Goal: Task Accomplishment & Management: Complete application form

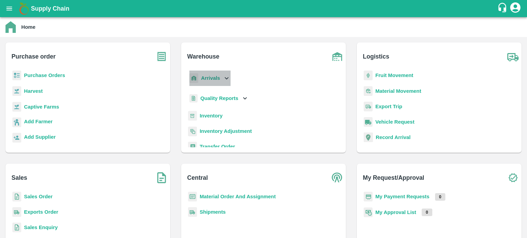
click at [225, 80] on icon at bounding box center [227, 78] width 8 height 8
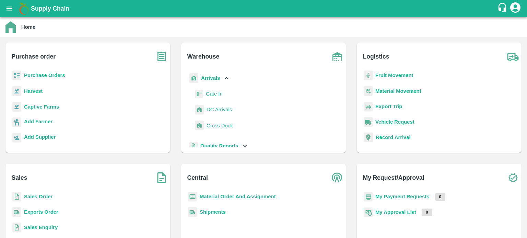
click at [209, 111] on span "DC Arrivals" at bounding box center [219, 110] width 25 height 8
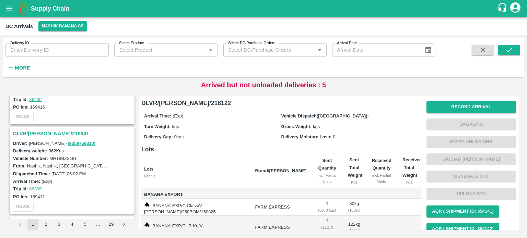
scroll to position [961, 0]
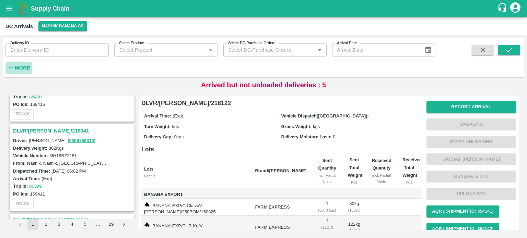
click at [19, 69] on strong "More" at bounding box center [22, 67] width 15 height 5
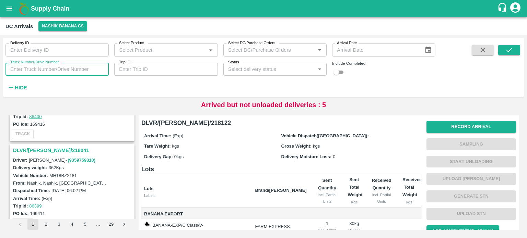
click at [53, 70] on input "Truck Number/Drive Number" at bounding box center [56, 69] width 103 height 13
type input "1249"
click at [342, 71] on input "checkbox" at bounding box center [336, 72] width 25 height 8
checkbox input "true"
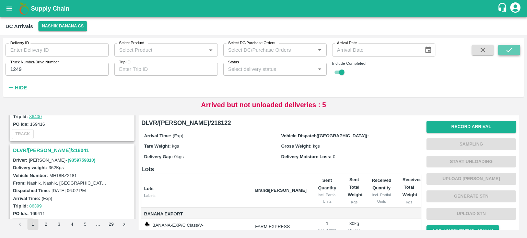
click at [509, 50] on icon "submit" at bounding box center [509, 50] width 8 height 8
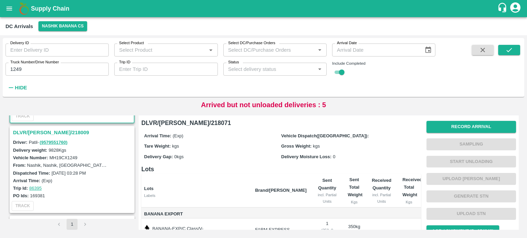
scroll to position [84, 0]
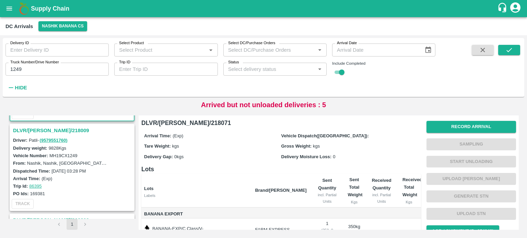
click at [38, 131] on h3 "DLVR/[PERSON_NAME]/218009" at bounding box center [73, 130] width 120 height 9
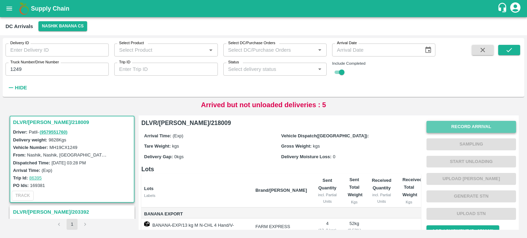
click at [473, 130] on button "Record Arrival" at bounding box center [472, 127] width 90 height 12
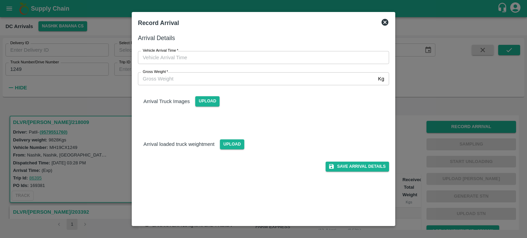
type input "DD/MM/YYYY hh:mm aa"
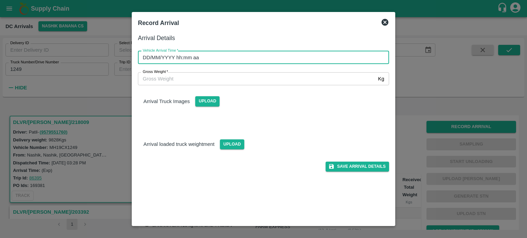
click at [327, 56] on input "DD/MM/YYYY hh:mm aa" at bounding box center [261, 57] width 246 height 13
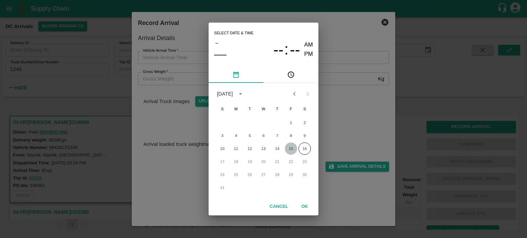
click at [290, 146] on button "15" at bounding box center [291, 149] width 12 height 12
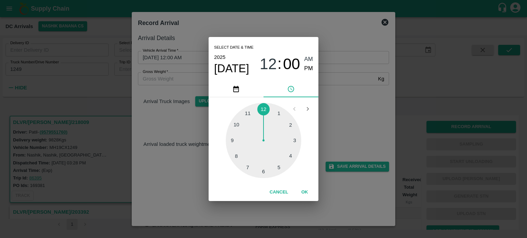
click at [263, 169] on div at bounding box center [263, 140] width 75 height 75
type input "[DATE] 06:30 AM"
click at [336, 129] on div "Select date & time [DATE] 06 : 30 AM PM 05 10 15 20 25 30 35 40 45 50 55 00 Can…" at bounding box center [263, 119] width 527 height 238
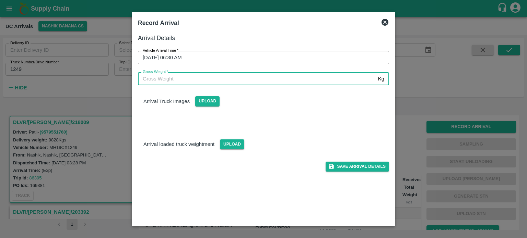
click at [160, 84] on input "Gross Weight   *" at bounding box center [256, 78] width 237 height 13
type input "16935"
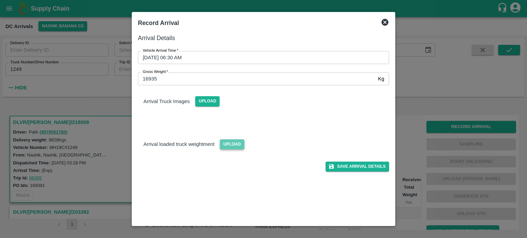
click at [228, 145] on span "Upload" at bounding box center [232, 145] width 24 height 10
click at [0, 0] on input "Upload" at bounding box center [0, 0] width 0 height 0
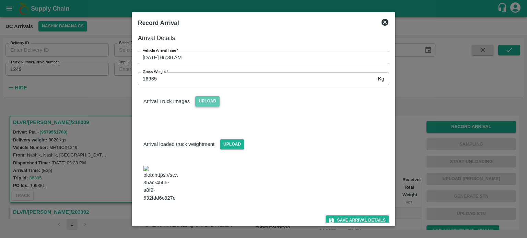
click at [203, 102] on span "Upload" at bounding box center [207, 101] width 24 height 10
click at [0, 0] on input "Upload" at bounding box center [0, 0] width 0 height 0
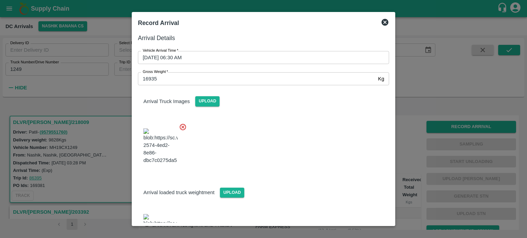
scroll to position [36, 0]
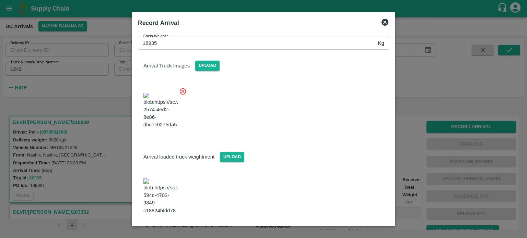
click at [350, 229] on button "Save Arrival Details" at bounding box center [357, 234] width 63 height 10
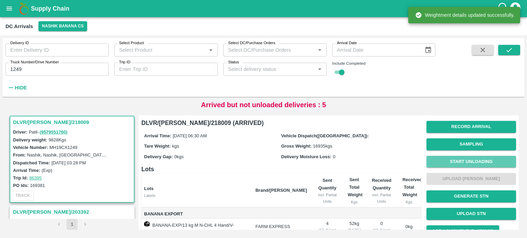
click at [465, 158] on button "Start Unloading" at bounding box center [472, 162] width 90 height 12
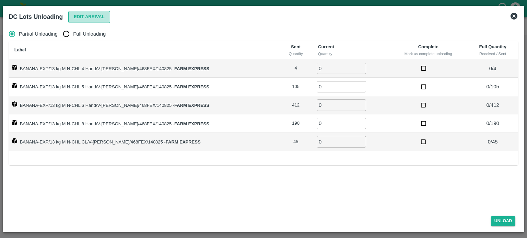
click at [99, 17] on button "Edit Arrival" at bounding box center [89, 17] width 42 height 12
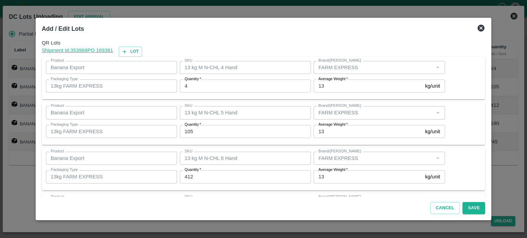
click at [199, 88] on input "4" at bounding box center [245, 86] width 131 height 13
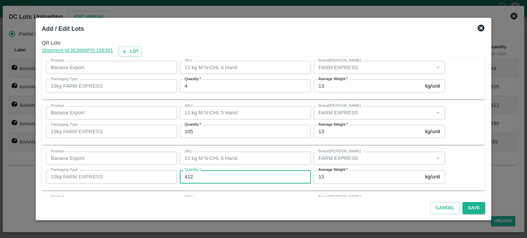
type input "1"
type input "408"
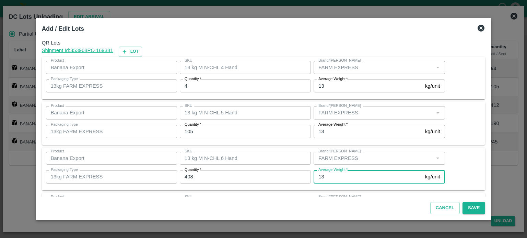
scroll to position [90, 0]
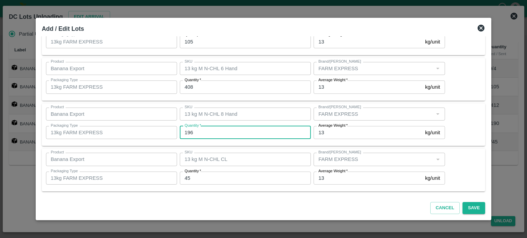
type input "196"
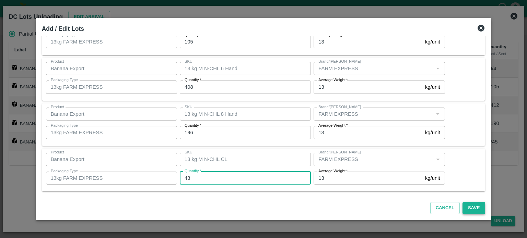
type input "43"
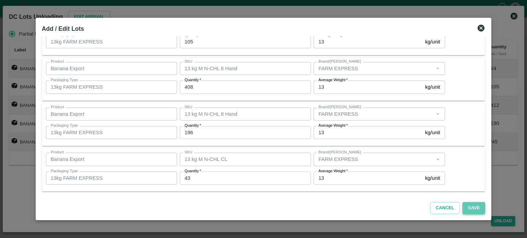
click at [468, 208] on button "Save" at bounding box center [474, 208] width 23 height 12
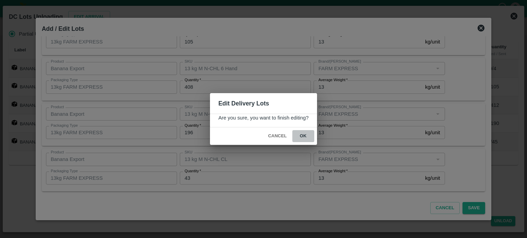
click at [302, 136] on button "ok" at bounding box center [303, 136] width 22 height 12
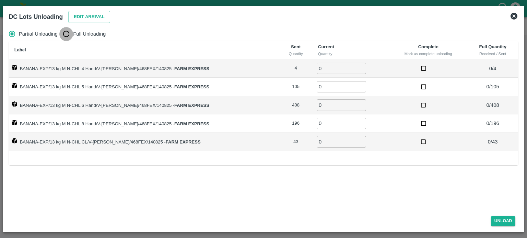
click at [69, 35] on input "Full Unloading" at bounding box center [66, 34] width 14 height 14
radio input "true"
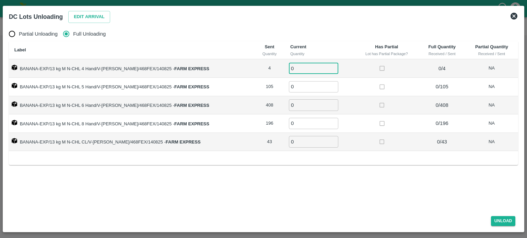
click at [296, 69] on input "0" at bounding box center [313, 68] width 49 height 11
type input "4"
type input "105"
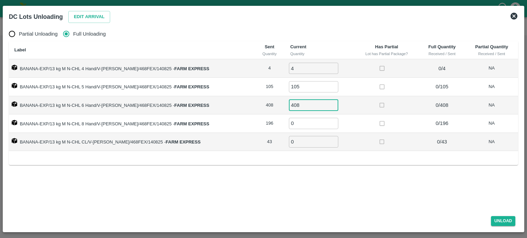
type input "408"
type input "196"
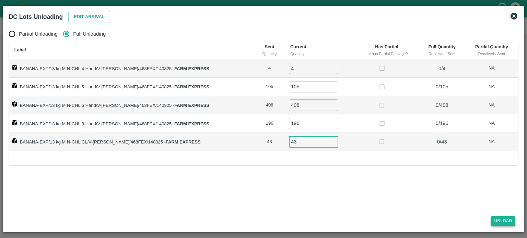
type input "43"
click at [502, 219] on button "Unload" at bounding box center [503, 222] width 25 height 10
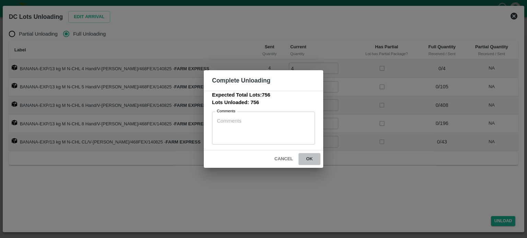
click at [308, 160] on button "ok" at bounding box center [310, 159] width 22 height 12
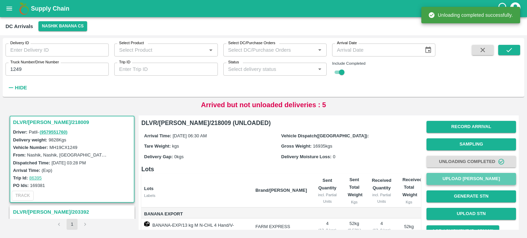
click at [467, 182] on button "Upload [PERSON_NAME]" at bounding box center [472, 179] width 90 height 12
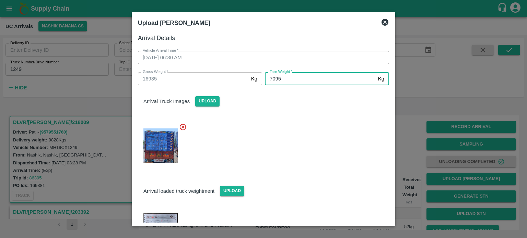
type input "7095"
click at [325, 168] on div at bounding box center [260, 144] width 257 height 53
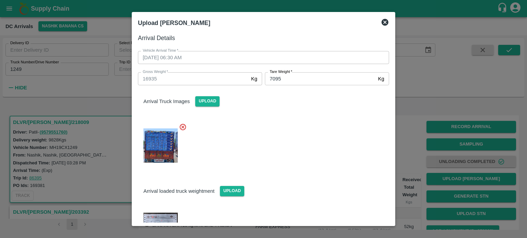
scroll to position [36, 0]
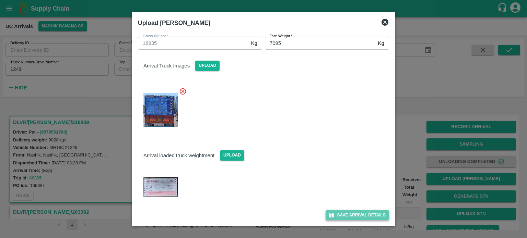
click at [354, 217] on button "Save Arrival Details" at bounding box center [357, 216] width 63 height 10
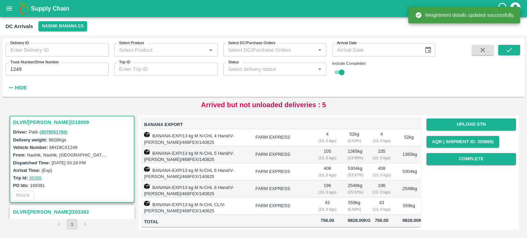
scroll to position [100, 0]
click at [465, 153] on button "Complete" at bounding box center [472, 159] width 90 height 12
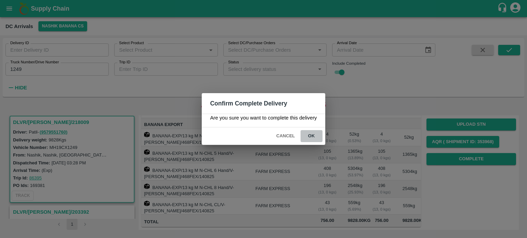
click at [314, 135] on button "ok" at bounding box center [312, 136] width 22 height 12
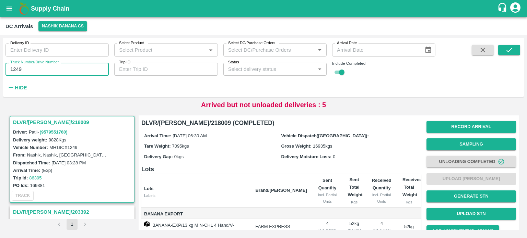
click at [17, 69] on input "1249" at bounding box center [56, 69] width 103 height 13
type input "9839"
click at [512, 49] on icon "submit" at bounding box center [509, 50] width 8 height 8
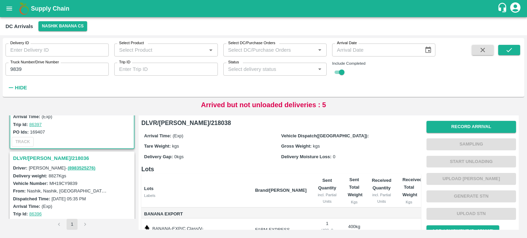
scroll to position [60, 0]
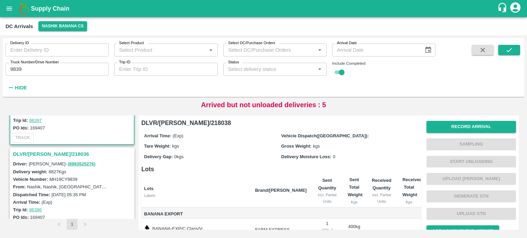
click at [53, 155] on h3 "DLVR/[PERSON_NAME]/218036" at bounding box center [73, 154] width 120 height 9
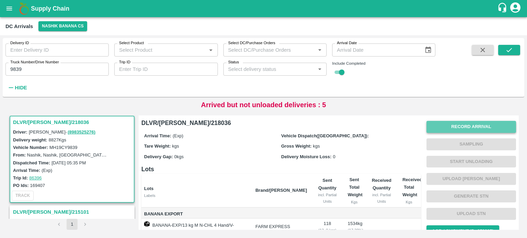
click at [460, 130] on button "Record Arrival" at bounding box center [472, 127] width 90 height 12
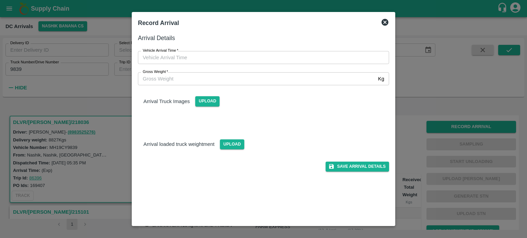
click at [266, 50] on div "Vehicle Arrival Time   * Vehicle Arrival Time" at bounding box center [259, 53] width 259 height 21
type input "DD/MM/YYYY hh:mm aa"
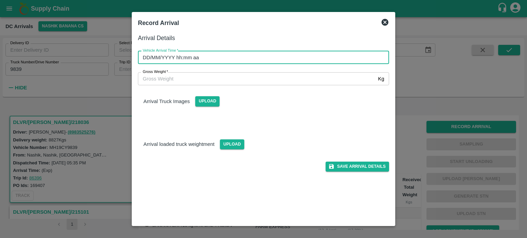
click at [265, 60] on input "DD/MM/YYYY hh:mm aa" at bounding box center [261, 57] width 246 height 13
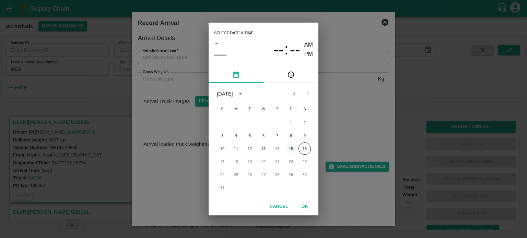
click at [292, 151] on button "15" at bounding box center [291, 149] width 12 height 12
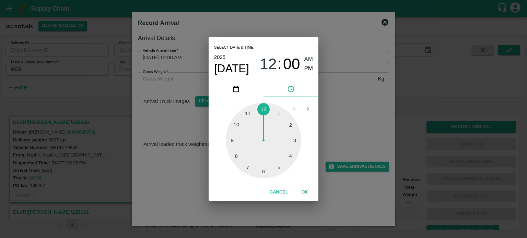
click at [264, 172] on div at bounding box center [263, 140] width 75 height 75
type input "[DATE] 06:30 AM"
click at [341, 123] on div "Select date & time [DATE] 06 : 30 AM PM 05 10 15 20 25 30 35 40 45 50 55 00 Can…" at bounding box center [263, 119] width 527 height 238
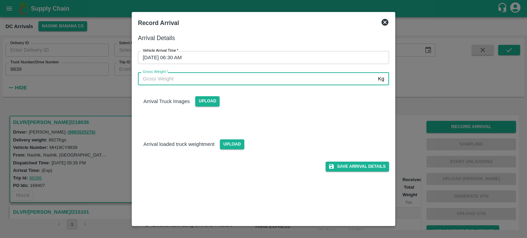
click at [147, 79] on input "Gross Weight   *" at bounding box center [256, 78] width 237 height 13
type input "15405"
click at [207, 101] on span "Upload" at bounding box center [207, 101] width 24 height 10
click at [0, 0] on input "Upload" at bounding box center [0, 0] width 0 height 0
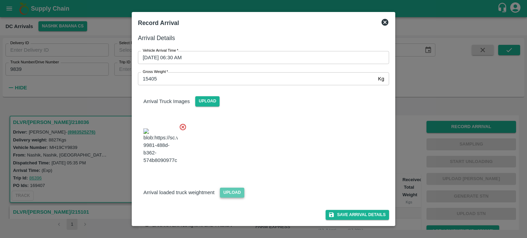
click at [231, 191] on span "Upload" at bounding box center [232, 193] width 24 height 10
click at [0, 0] on input "Upload" at bounding box center [0, 0] width 0 height 0
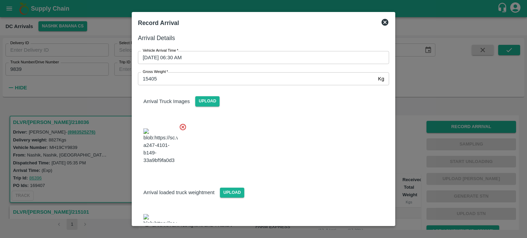
click at [329, 119] on div at bounding box center [260, 145] width 257 height 54
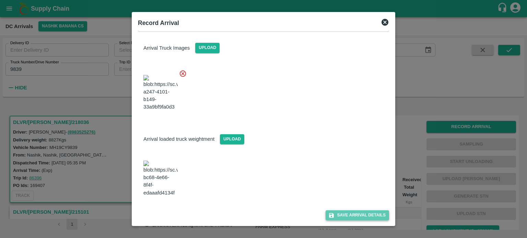
click at [350, 218] on button "Save Arrival Details" at bounding box center [357, 216] width 63 height 10
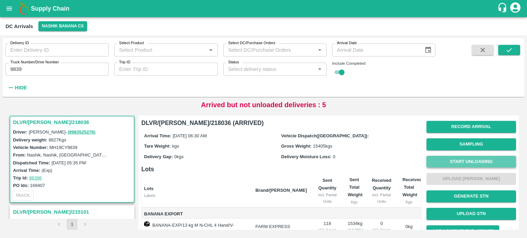
click at [466, 166] on button "Start Unloading" at bounding box center [472, 162] width 90 height 12
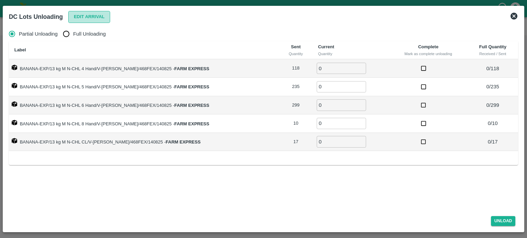
click at [93, 15] on button "Edit Arrival" at bounding box center [89, 17] width 42 height 12
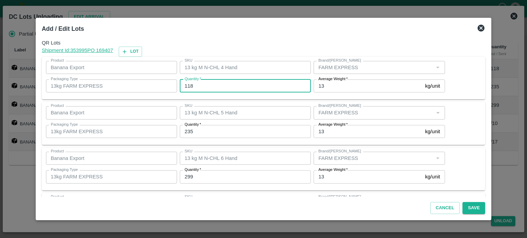
click at [192, 88] on input "118" at bounding box center [245, 86] width 131 height 13
type input "32"
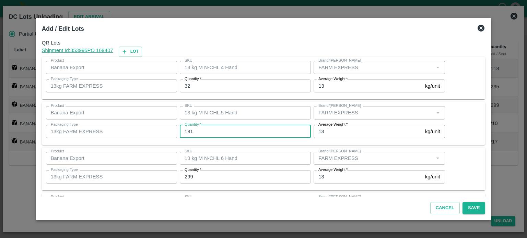
type input "181"
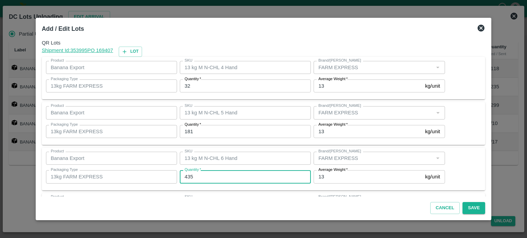
type input "435"
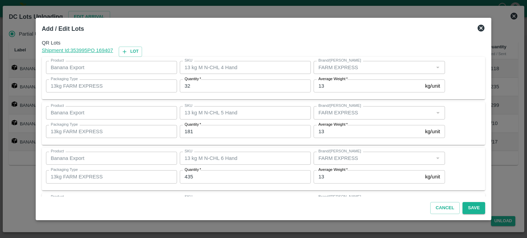
scroll to position [90, 0]
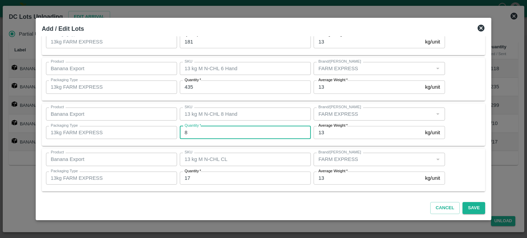
type input "8"
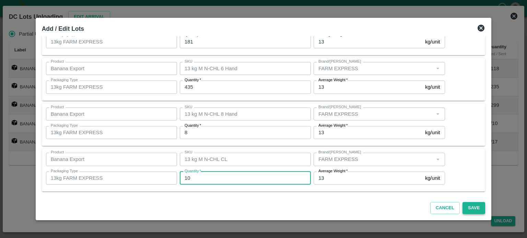
type input "10"
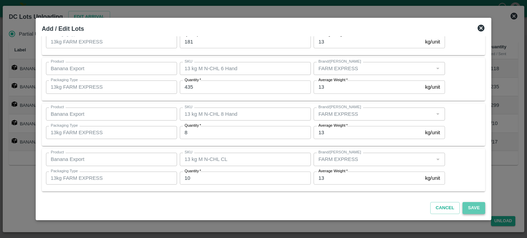
click at [463, 212] on button "Save" at bounding box center [474, 208] width 23 height 12
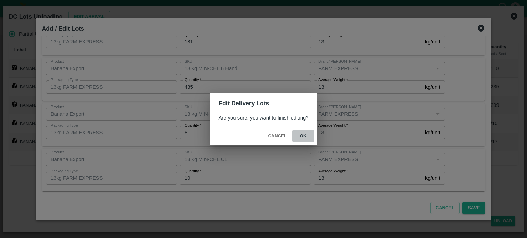
click at [301, 136] on button "ok" at bounding box center [303, 136] width 22 height 12
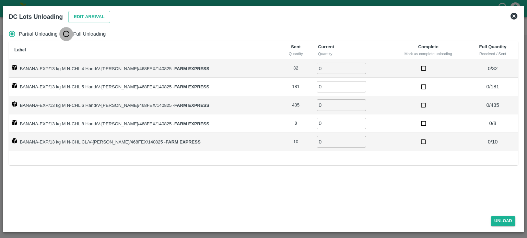
click at [66, 34] on input "Full Unloading" at bounding box center [66, 34] width 14 height 14
radio input "true"
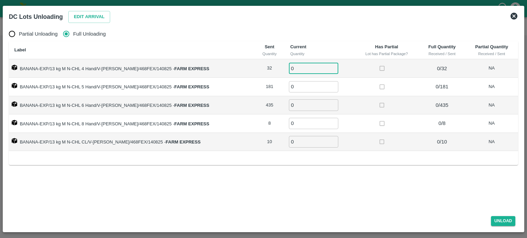
click at [289, 70] on input "0" at bounding box center [313, 68] width 49 height 11
type input "32"
type input "181"
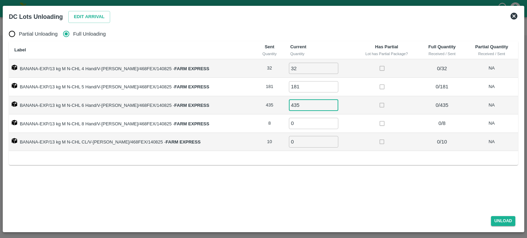
type input "435"
type input "8"
type input "10"
click at [501, 224] on button "Unload" at bounding box center [503, 222] width 25 height 10
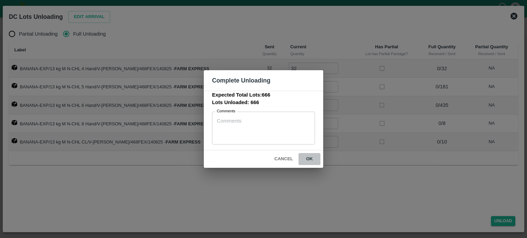
click at [309, 158] on button "ok" at bounding box center [310, 159] width 22 height 12
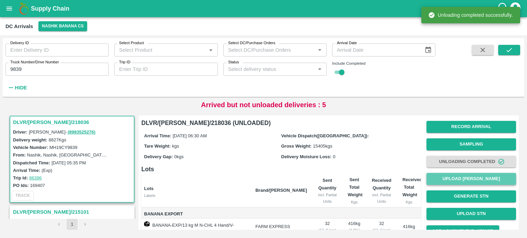
click at [469, 178] on button "Upload [PERSON_NAME]" at bounding box center [472, 179] width 90 height 12
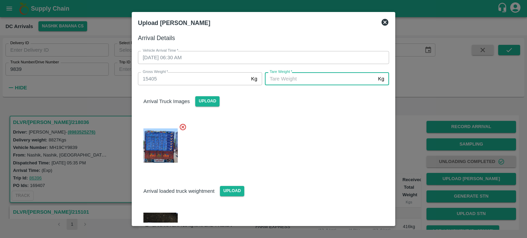
click at [335, 77] on input "[PERSON_NAME]   *" at bounding box center [320, 78] width 110 height 13
type input "6755"
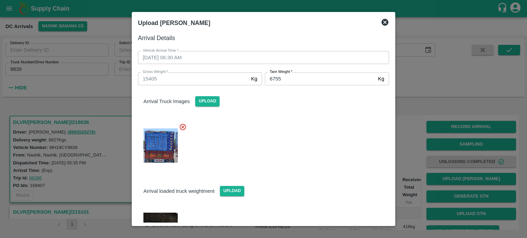
click at [321, 129] on div at bounding box center [260, 144] width 257 height 53
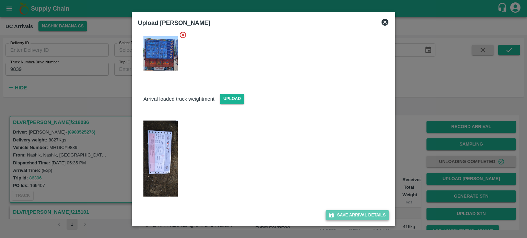
click at [353, 215] on button "Save Arrival Details" at bounding box center [357, 216] width 63 height 10
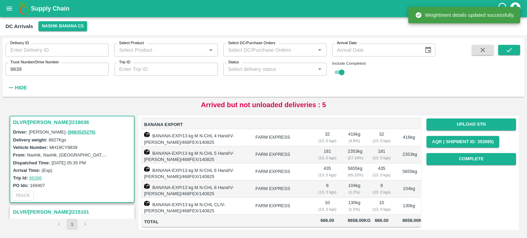
scroll to position [99, 0]
click at [455, 153] on button "Complete" at bounding box center [472, 159] width 90 height 12
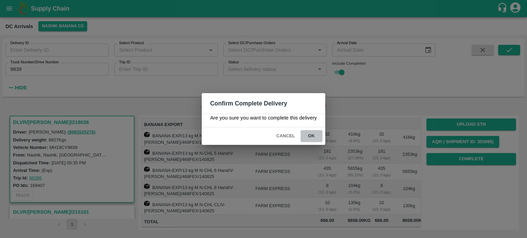
click at [313, 136] on button "ok" at bounding box center [312, 136] width 22 height 12
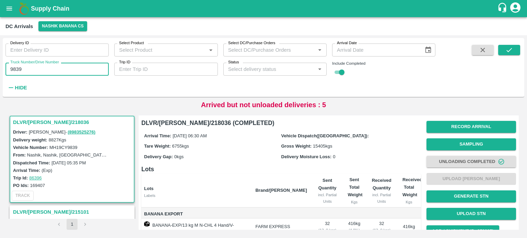
click at [15, 70] on input "9839" at bounding box center [56, 69] width 103 height 13
type input "6"
type input "4685"
click at [511, 51] on icon "submit" at bounding box center [509, 50] width 8 height 8
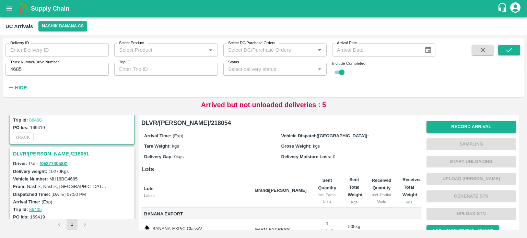
scroll to position [64, 0]
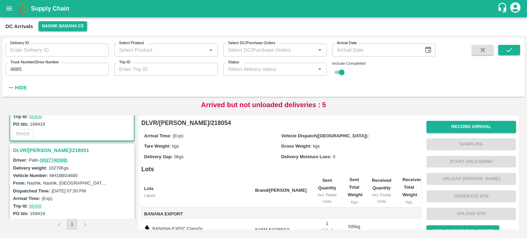
click at [48, 149] on h3 "DLVR/[PERSON_NAME]/218051" at bounding box center [73, 150] width 120 height 9
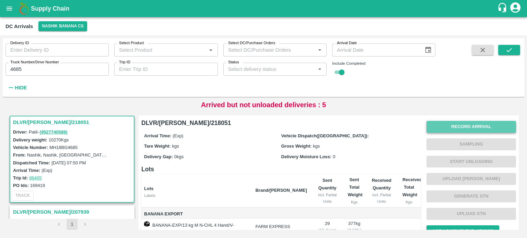
click at [456, 125] on button "Record Arrival" at bounding box center [472, 127] width 90 height 12
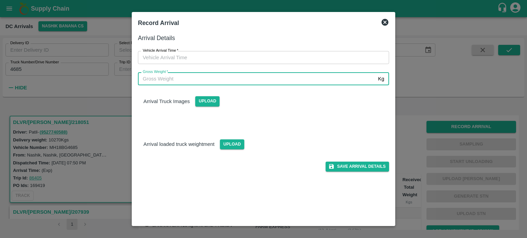
click at [166, 85] on input "Gross Weight   *" at bounding box center [256, 78] width 237 height 13
type input "17120"
type input "DD/MM/YYYY hh:mm aa"
click at [296, 57] on input "DD/MM/YYYY hh:mm aa" at bounding box center [261, 57] width 246 height 13
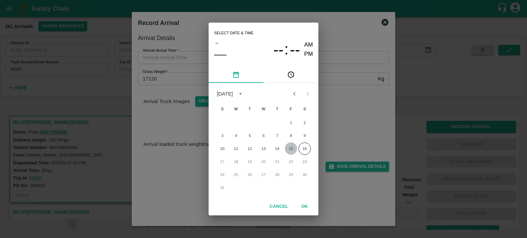
click at [289, 148] on button "15" at bounding box center [291, 149] width 12 height 12
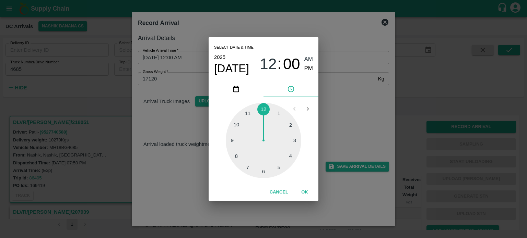
click at [246, 166] on div at bounding box center [263, 140] width 75 height 75
click at [264, 171] on div at bounding box center [263, 140] width 75 height 75
type input "[DATE] 07:30 AM"
click at [346, 118] on div "Select date & time [DATE] 07 : 30 AM PM 05 10 15 20 25 30 35 40 45 50 55 00 Can…" at bounding box center [263, 119] width 527 height 238
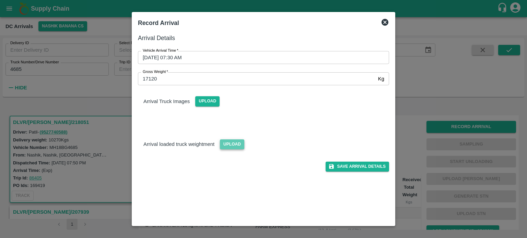
click at [225, 144] on span "Upload" at bounding box center [232, 145] width 24 height 10
click at [0, 0] on input "Upload" at bounding box center [0, 0] width 0 height 0
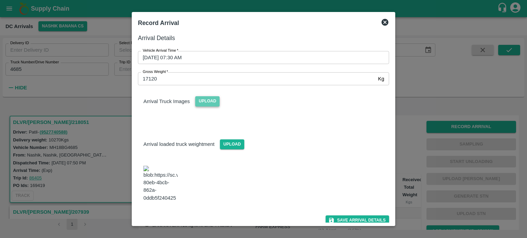
click at [208, 104] on span "Upload" at bounding box center [207, 101] width 24 height 10
click at [0, 0] on input "Upload" at bounding box center [0, 0] width 0 height 0
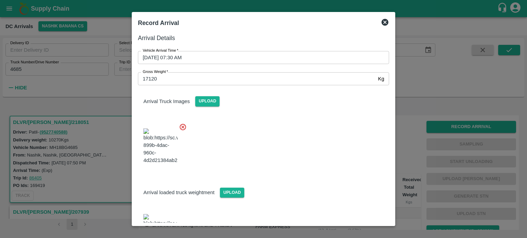
click at [299, 146] on div at bounding box center [260, 145] width 257 height 54
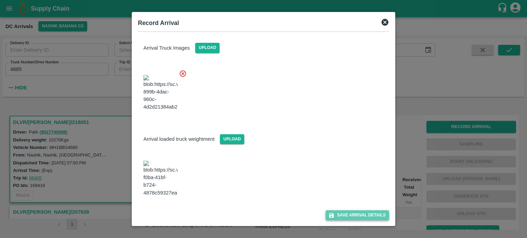
click at [358, 218] on button "Save Arrival Details" at bounding box center [357, 216] width 63 height 10
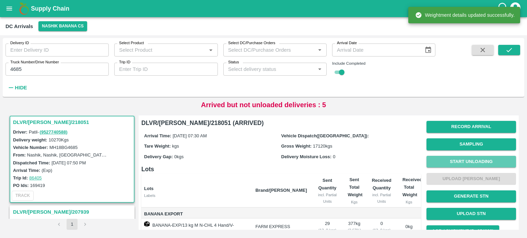
click at [472, 162] on button "Start Unloading" at bounding box center [472, 162] width 90 height 12
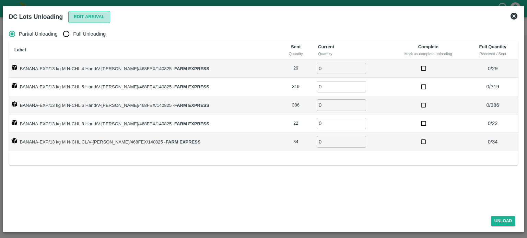
click at [82, 19] on button "Edit Arrival" at bounding box center [89, 17] width 42 height 12
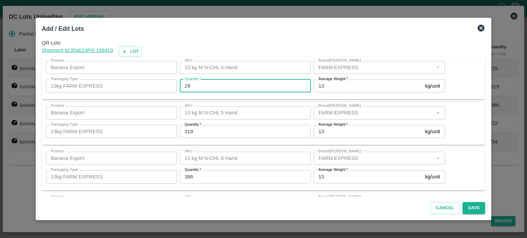
click at [191, 89] on input "29" at bounding box center [245, 86] width 131 height 13
type input "56"
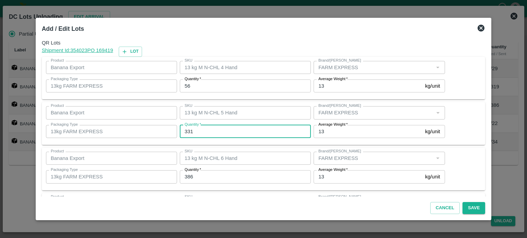
type input "331"
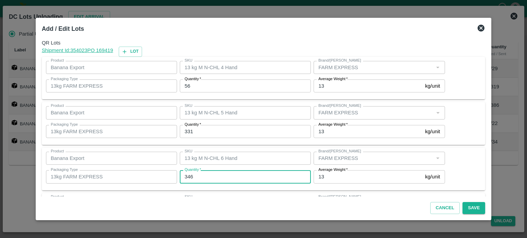
type input "346"
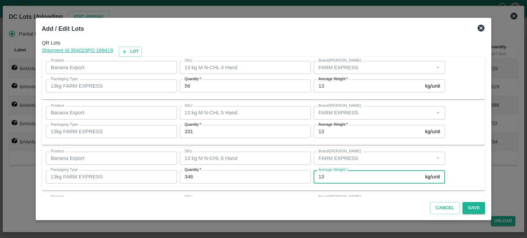
scroll to position [90, 0]
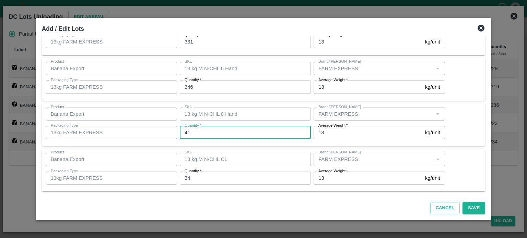
type input "41"
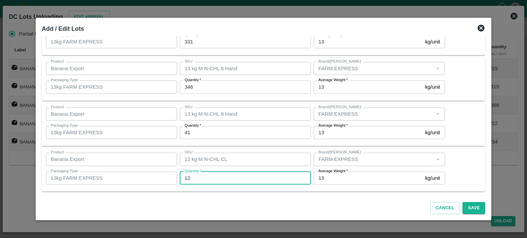
type input "12"
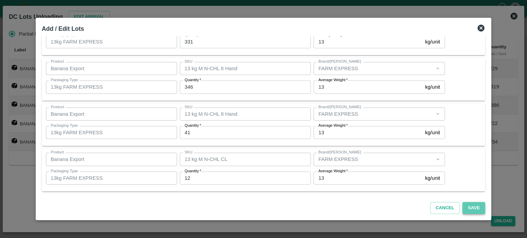
click at [468, 208] on button "Save" at bounding box center [474, 208] width 23 height 12
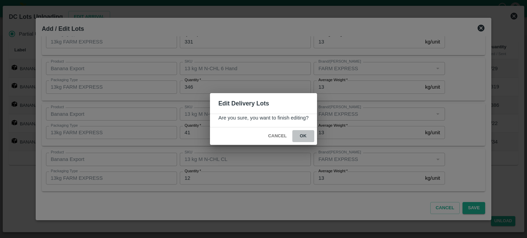
click at [302, 135] on button "ok" at bounding box center [303, 136] width 22 height 12
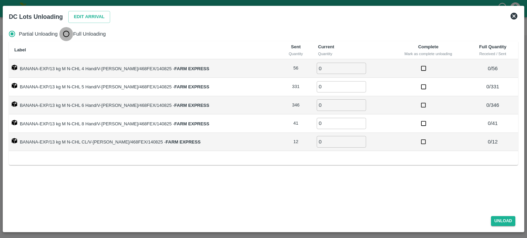
click at [70, 35] on input "Full Unloading" at bounding box center [66, 34] width 14 height 14
radio input "true"
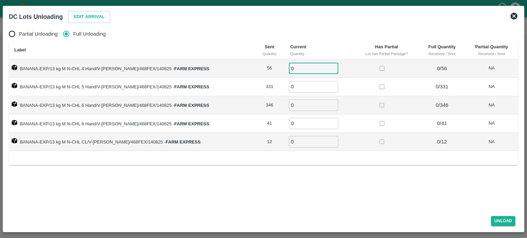
click at [292, 68] on input "0" at bounding box center [313, 68] width 49 height 11
type input "56"
type input "1"
type input "331"
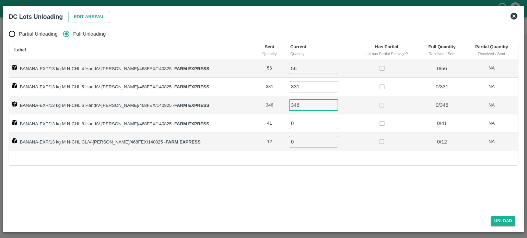
type input "346"
type input "41"
type input "12"
click at [500, 222] on button "Unload" at bounding box center [503, 222] width 25 height 10
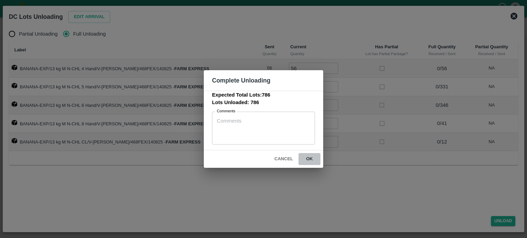
click at [310, 158] on button "ok" at bounding box center [310, 159] width 22 height 12
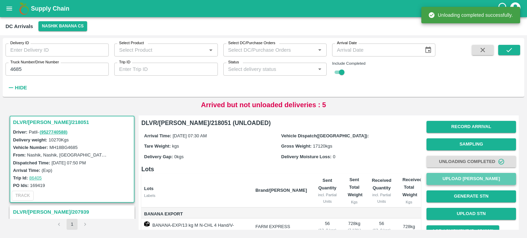
click at [470, 180] on button "Upload [PERSON_NAME]" at bounding box center [472, 179] width 90 height 12
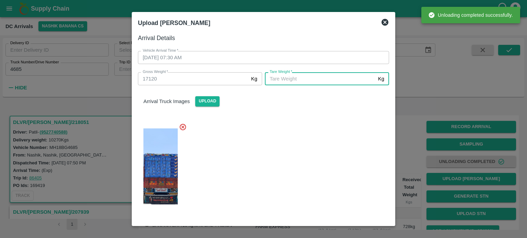
click at [310, 78] on input "[PERSON_NAME]   *" at bounding box center [320, 78] width 110 height 13
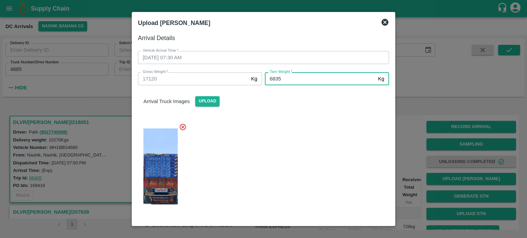
type input "6835"
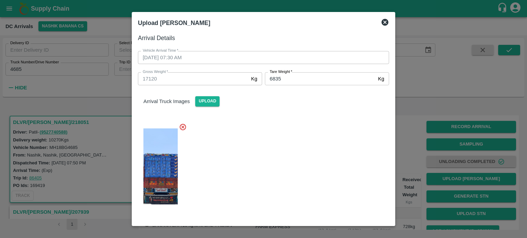
click at [309, 152] on div at bounding box center [260, 165] width 257 height 94
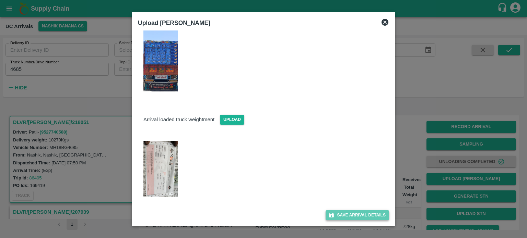
click at [352, 215] on button "Save Arrival Details" at bounding box center [357, 216] width 63 height 10
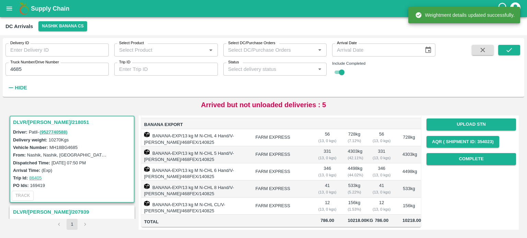
scroll to position [104, 0]
click at [465, 153] on button "Complete" at bounding box center [472, 159] width 90 height 12
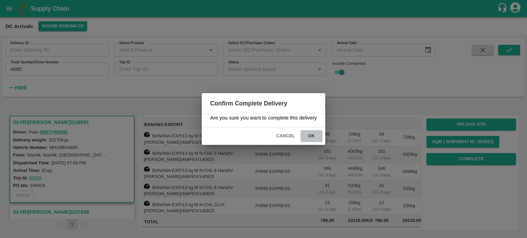
click at [310, 136] on button "ok" at bounding box center [312, 136] width 22 height 12
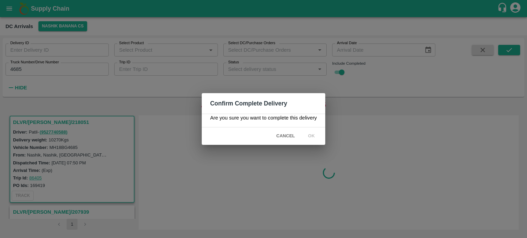
scroll to position [0, 0]
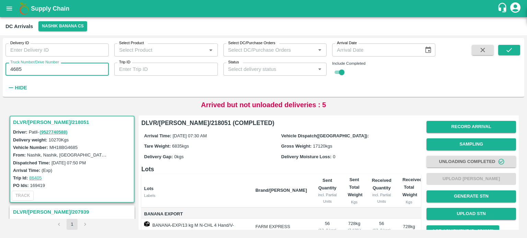
click at [15, 67] on input "4685" at bounding box center [56, 69] width 103 height 13
type input "9843"
click at [506, 52] on icon "submit" at bounding box center [509, 50] width 8 height 8
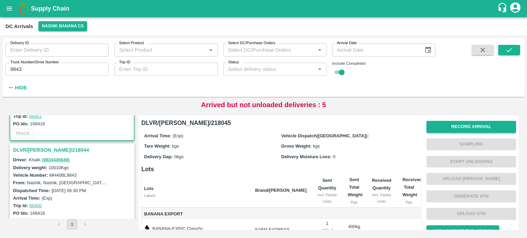
scroll to position [65, 0]
click at [45, 147] on h3 "DLVR/[PERSON_NAME]/218044" at bounding box center [73, 150] width 120 height 9
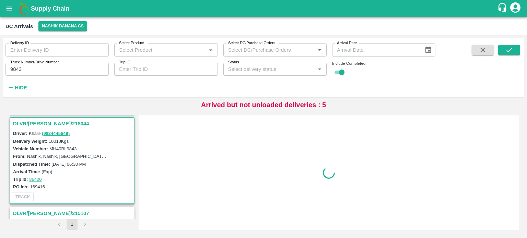
scroll to position [92, 0]
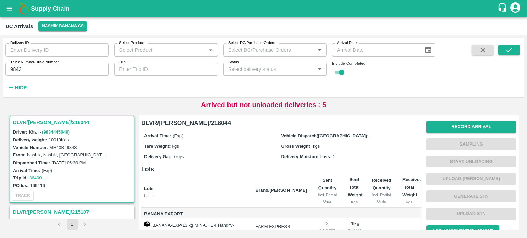
click at [67, 145] on label "MH40BL9843" at bounding box center [62, 147] width 27 height 5
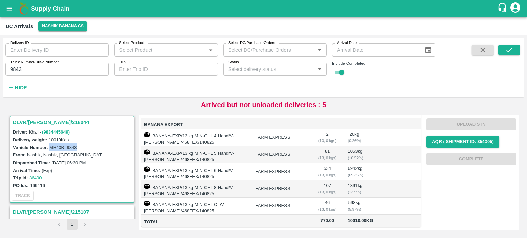
scroll to position [0, 0]
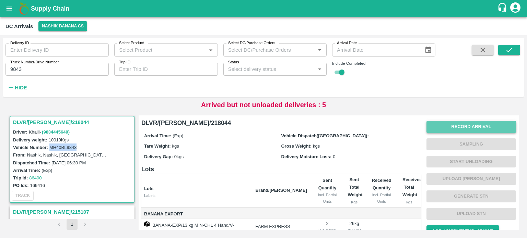
click at [459, 128] on button "Record Arrival" at bounding box center [472, 127] width 90 height 12
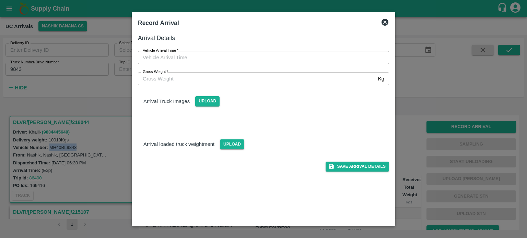
type input "DD/MM/YYYY hh:mm aa"
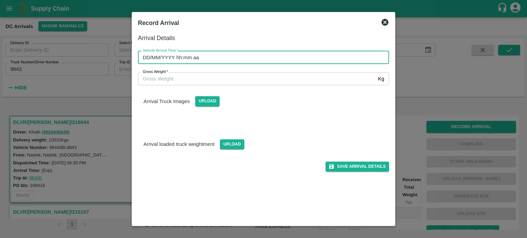
click at [290, 56] on input "DD/MM/YYYY hh:mm aa" at bounding box center [261, 57] width 246 height 13
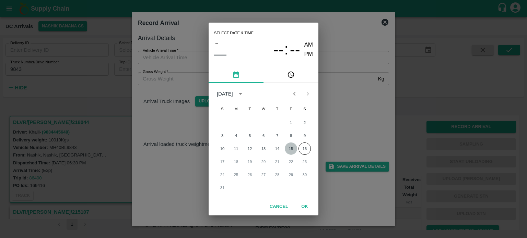
click at [293, 150] on button "15" at bounding box center [291, 149] width 12 height 12
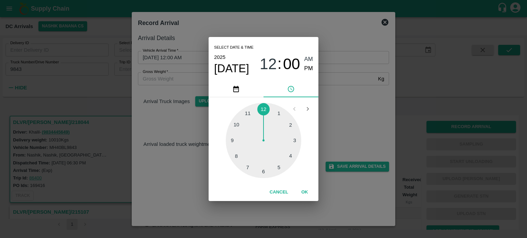
click at [240, 141] on div at bounding box center [263, 140] width 75 height 75
click at [265, 173] on div at bounding box center [263, 140] width 75 height 75
type input "[DATE] 09:30 AM"
click at [353, 121] on div "Select date & time [DATE] 09 : 30 AM PM 05 10 15 20 25 30 35 40 45 50 55 00 Can…" at bounding box center [263, 119] width 527 height 238
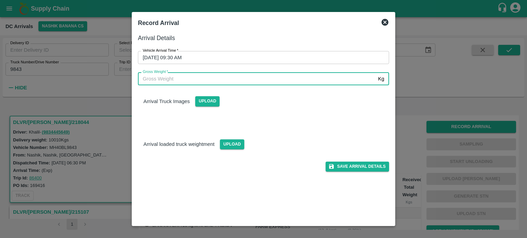
click at [188, 80] on input "Gross Weight   *" at bounding box center [256, 78] width 237 height 13
type input "17050"
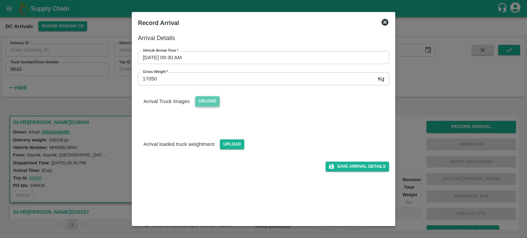
click at [204, 102] on span "Upload" at bounding box center [207, 101] width 24 height 10
click at [0, 0] on input "Upload" at bounding box center [0, 0] width 0 height 0
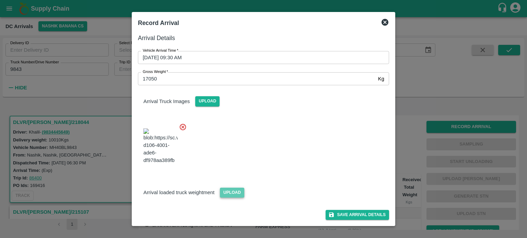
click at [229, 188] on span "Upload" at bounding box center [232, 193] width 24 height 10
click at [0, 0] on input "Upload" at bounding box center [0, 0] width 0 height 0
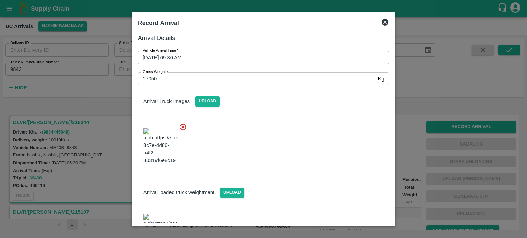
click at [349, 159] on div at bounding box center [260, 145] width 257 height 54
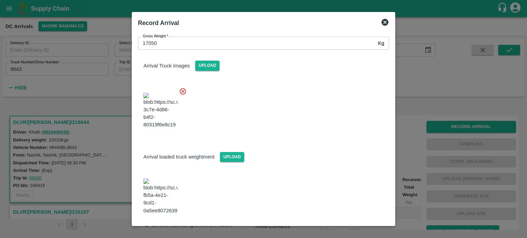
click at [351, 229] on button "Save Arrival Details" at bounding box center [357, 234] width 63 height 10
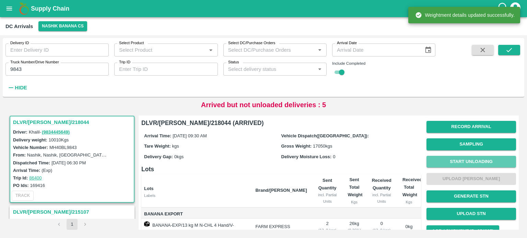
click at [467, 162] on button "Start Unloading" at bounding box center [472, 162] width 90 height 12
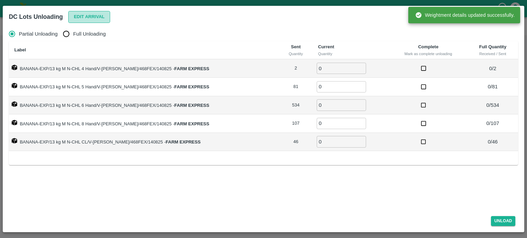
click at [89, 18] on button "Edit Arrival" at bounding box center [89, 17] width 42 height 12
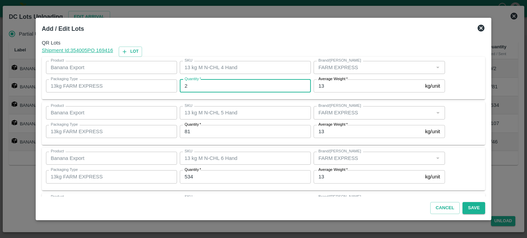
click at [202, 85] on input "2" at bounding box center [245, 86] width 131 height 13
type input "6"
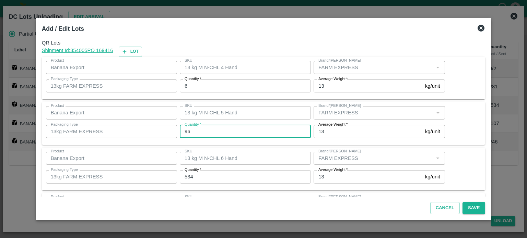
type input "96"
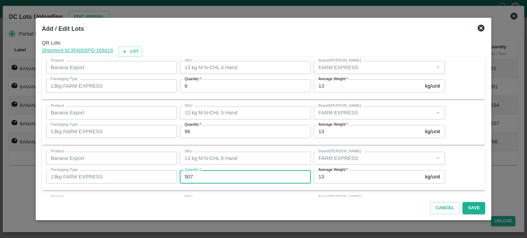
type input "507"
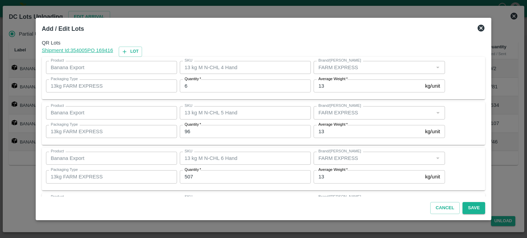
scroll to position [90, 0]
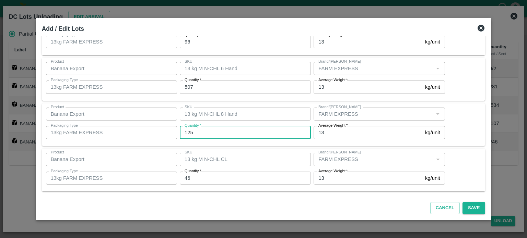
type input "125"
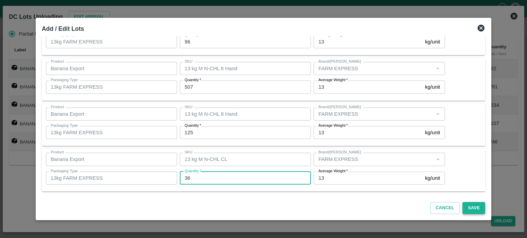
type input "36"
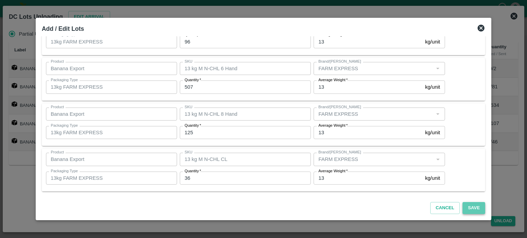
click at [463, 210] on button "Save" at bounding box center [474, 208] width 23 height 12
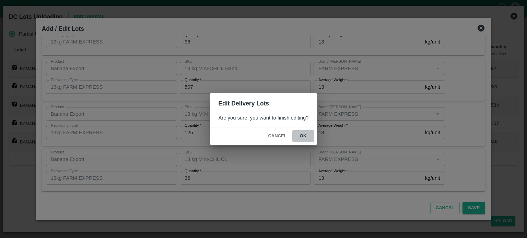
click at [301, 132] on button "ok" at bounding box center [303, 136] width 22 height 12
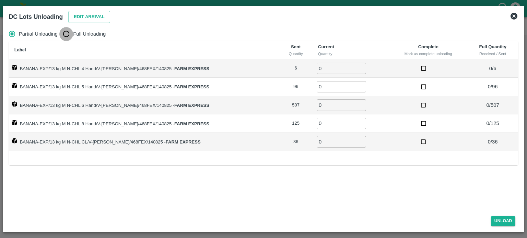
click at [65, 35] on input "Full Unloading" at bounding box center [66, 34] width 14 height 14
radio input "true"
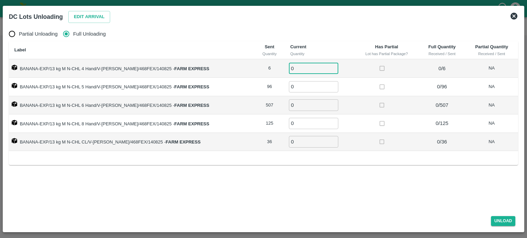
click at [292, 66] on input "0" at bounding box center [313, 68] width 49 height 11
type input "6"
type input "96"
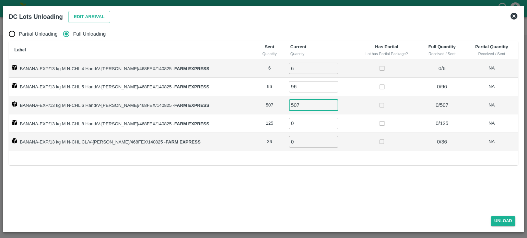
type input "507"
type input "125"
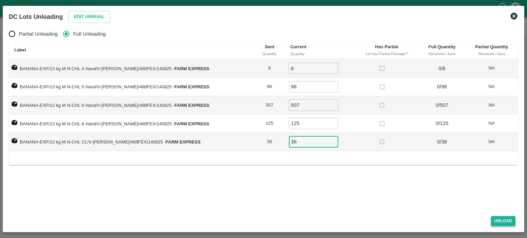
type input "36"
click at [502, 220] on button "Unload" at bounding box center [503, 222] width 25 height 10
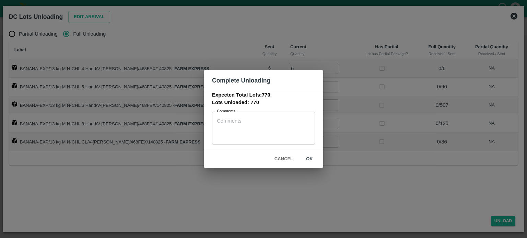
click at [307, 155] on button "ok" at bounding box center [310, 159] width 22 height 12
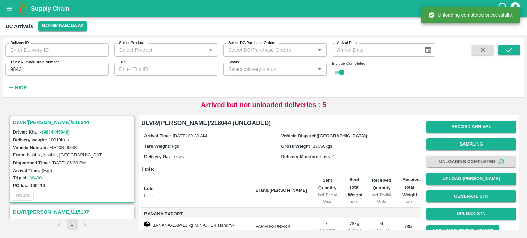
click at [457, 176] on button "Upload [PERSON_NAME]" at bounding box center [472, 179] width 90 height 12
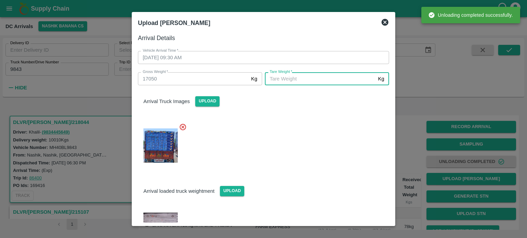
click at [334, 79] on input "[PERSON_NAME]   *" at bounding box center [320, 78] width 110 height 13
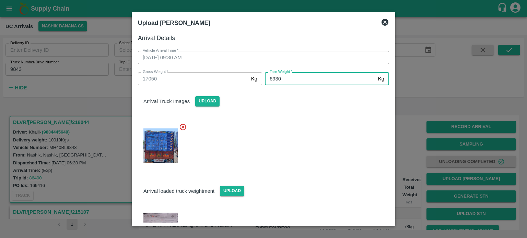
type input "6930"
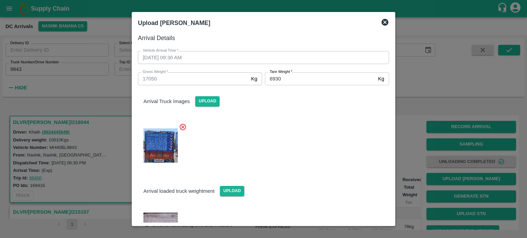
click at [345, 138] on div at bounding box center [260, 144] width 257 height 53
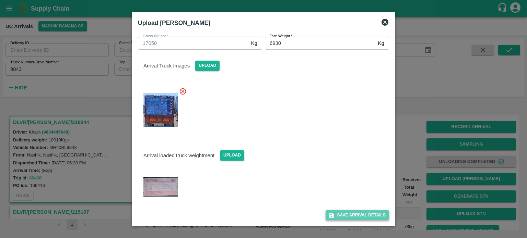
click at [350, 215] on button "Save Arrival Details" at bounding box center [357, 216] width 63 height 10
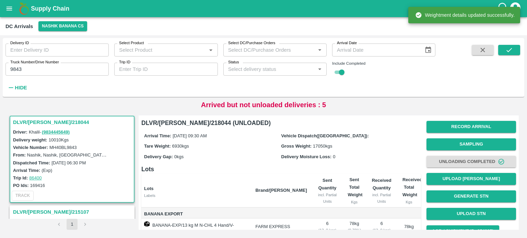
scroll to position [80, 0]
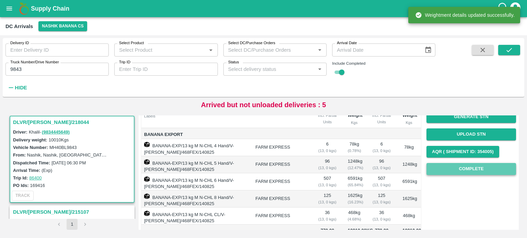
click at [475, 168] on button "Complete" at bounding box center [472, 169] width 90 height 12
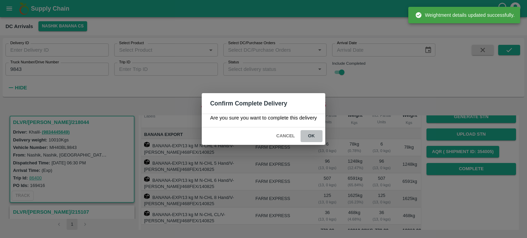
click at [308, 137] on button "ok" at bounding box center [312, 136] width 22 height 12
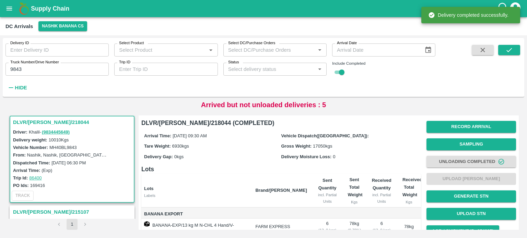
click at [18, 69] on input "9843" at bounding box center [56, 69] width 103 height 13
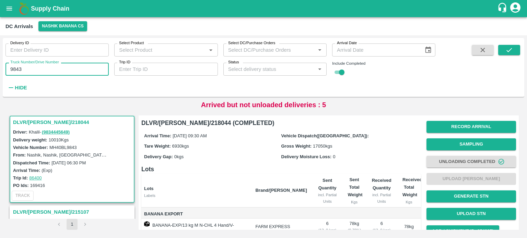
click at [18, 69] on input "9843" at bounding box center [56, 69] width 103 height 13
type input "2181"
click at [505, 53] on button "submit" at bounding box center [509, 50] width 22 height 10
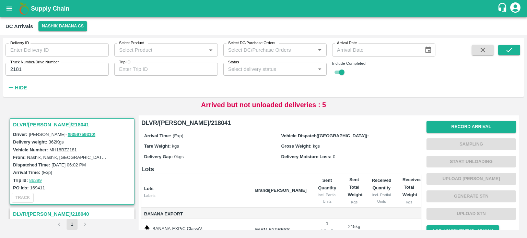
scroll to position [51, 0]
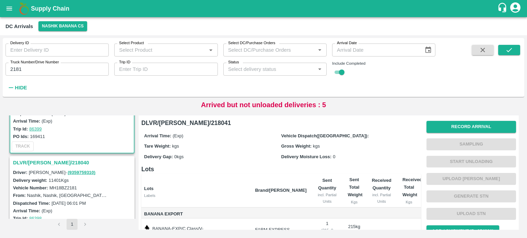
click at [45, 162] on h3 "DLVR/[PERSON_NAME]/218040" at bounding box center [73, 163] width 120 height 9
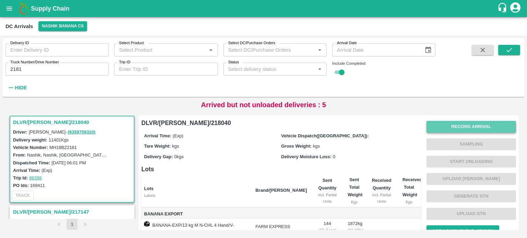
click at [470, 125] on button "Record Arrival" at bounding box center [472, 127] width 90 height 12
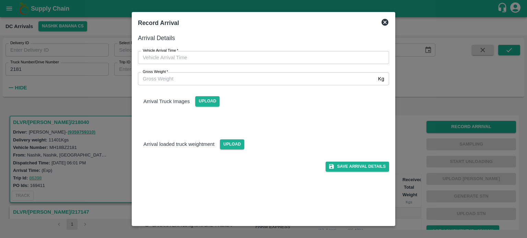
type input "DD/MM/YYYY hh:mm aa"
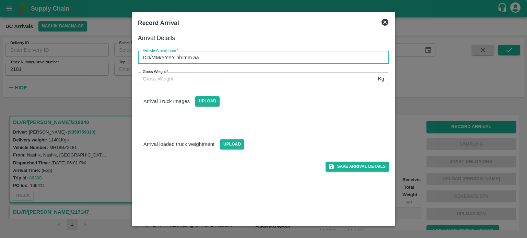
click at [293, 55] on input "DD/MM/YYYY hh:mm aa" at bounding box center [261, 57] width 246 height 13
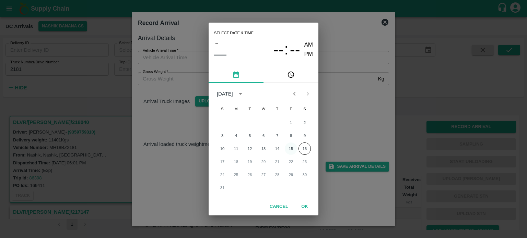
click at [291, 148] on button "15" at bounding box center [291, 149] width 12 height 12
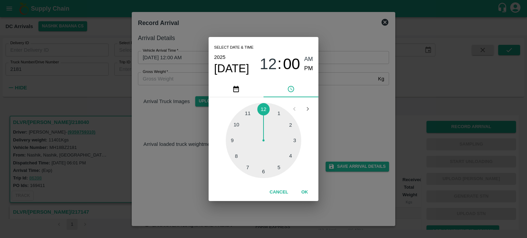
click at [236, 140] on div at bounding box center [263, 140] width 75 height 75
click at [262, 171] on div at bounding box center [263, 140] width 75 height 75
type input "[DATE] 09:30 AM"
click at [353, 118] on div "Select date & time [DATE] 09 : 30 AM PM 05 10 15 20 25 30 35 40 45 50 55 00 Can…" at bounding box center [263, 119] width 527 height 238
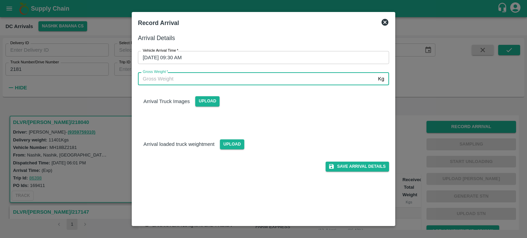
click at [181, 77] on input "Gross Weight   *" at bounding box center [256, 78] width 237 height 13
type input "19225"
click at [234, 145] on span "Upload" at bounding box center [232, 145] width 24 height 10
click at [0, 0] on input "Upload" at bounding box center [0, 0] width 0 height 0
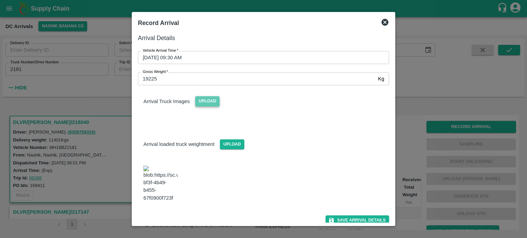
click at [203, 100] on span "Upload" at bounding box center [207, 101] width 24 height 10
click at [0, 0] on input "Upload" at bounding box center [0, 0] width 0 height 0
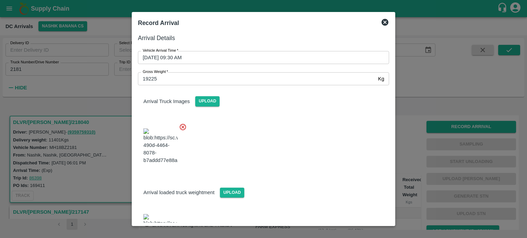
click at [325, 172] on div at bounding box center [260, 145] width 257 height 54
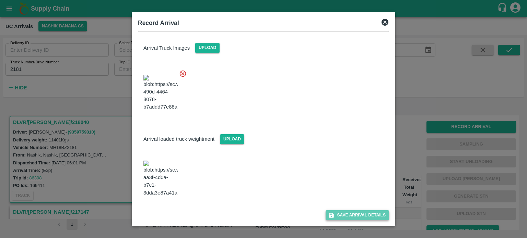
click at [354, 219] on button "Save Arrival Details" at bounding box center [357, 216] width 63 height 10
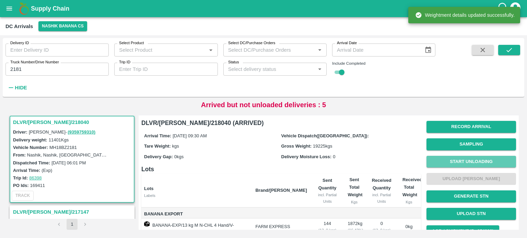
click at [470, 159] on button "Start Unloading" at bounding box center [472, 162] width 90 height 12
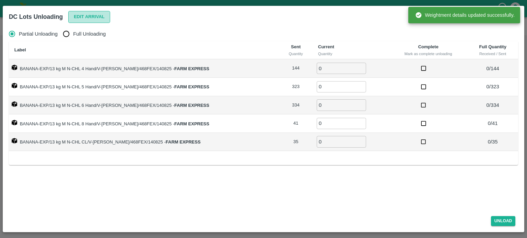
click at [88, 14] on button "Edit Arrival" at bounding box center [89, 17] width 42 height 12
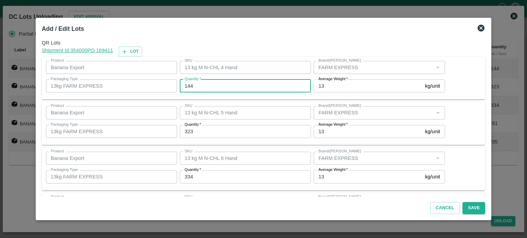
click at [192, 83] on input "144" at bounding box center [245, 86] width 131 height 13
type input "148"
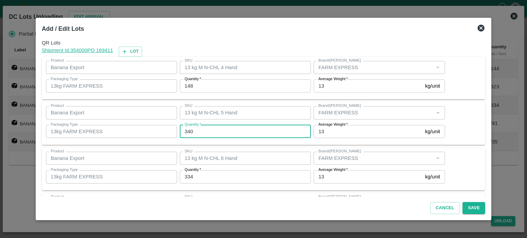
type input "340"
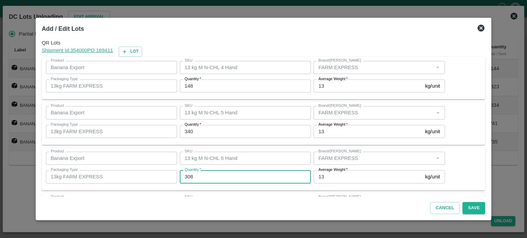
type input "308"
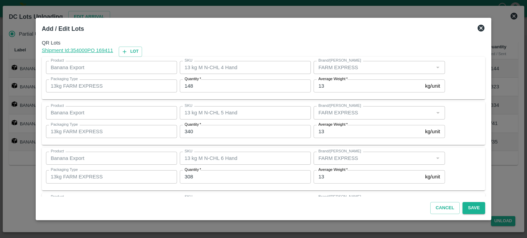
scroll to position [90, 0]
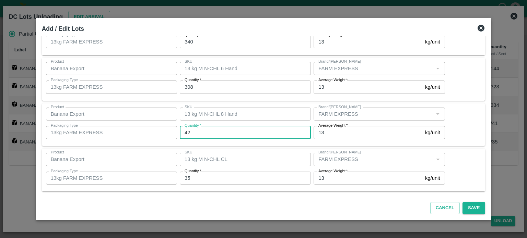
type input "42"
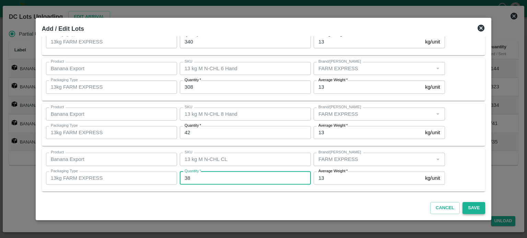
type input "38"
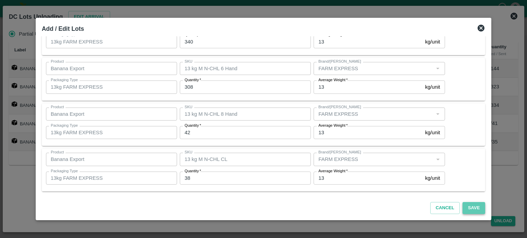
click at [464, 205] on button "Save" at bounding box center [474, 208] width 23 height 12
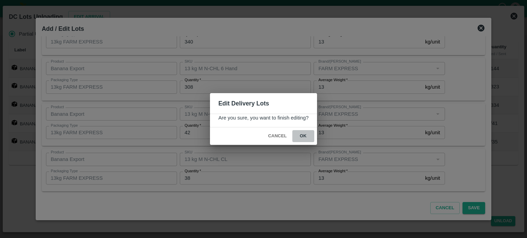
click at [304, 136] on button "ok" at bounding box center [303, 136] width 22 height 12
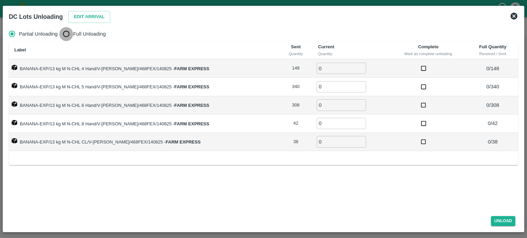
click at [67, 36] on input "Full Unloading" at bounding box center [66, 34] width 14 height 14
radio input "true"
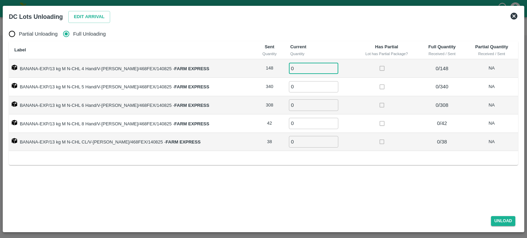
click at [296, 66] on input "0" at bounding box center [313, 68] width 49 height 11
type input "148"
type input "340"
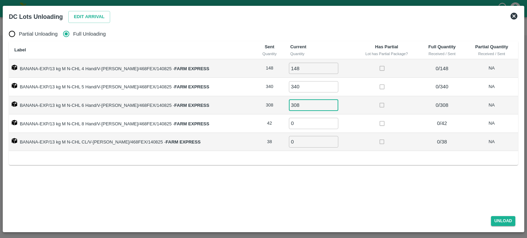
type input "308"
type input "42"
type input "38"
click at [500, 223] on button "Unload" at bounding box center [503, 222] width 25 height 10
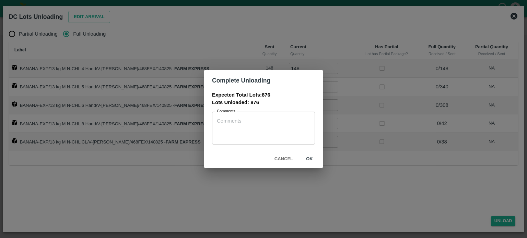
click at [308, 160] on button "ok" at bounding box center [310, 159] width 22 height 12
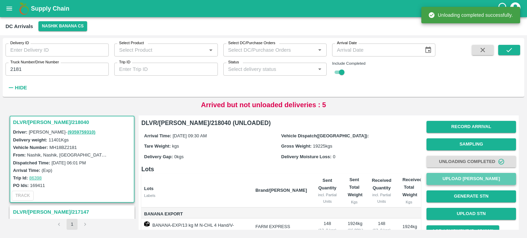
click at [467, 179] on button "Upload [PERSON_NAME]" at bounding box center [472, 179] width 90 height 12
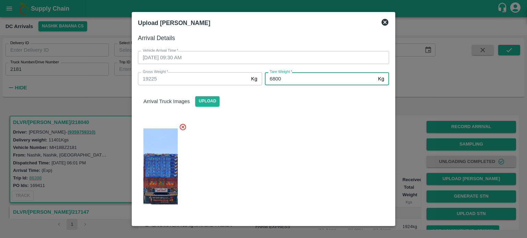
type input "6800"
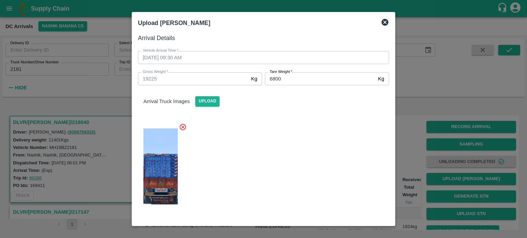
click at [343, 158] on div at bounding box center [260, 165] width 257 height 94
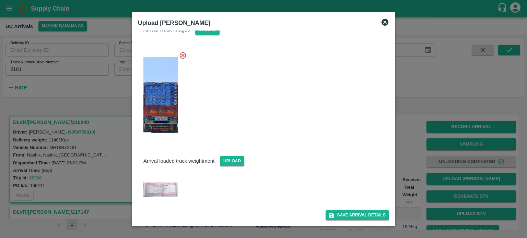
scroll to position [71, 0]
click at [350, 212] on button "Save Arrival Details" at bounding box center [357, 216] width 63 height 10
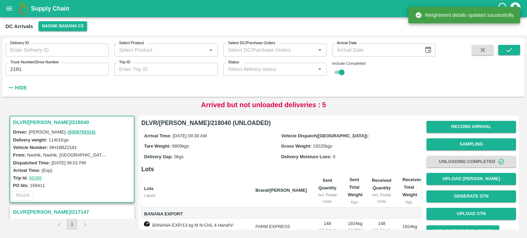
scroll to position [47, 0]
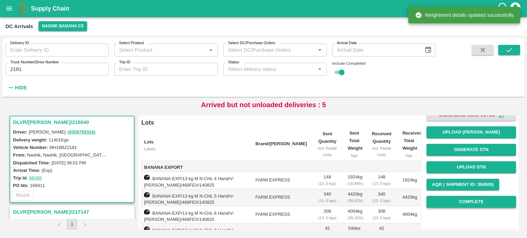
click at [461, 206] on button "Complete" at bounding box center [472, 202] width 90 height 12
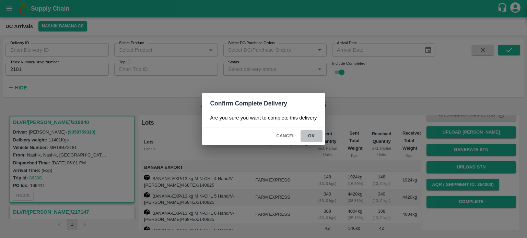
click at [309, 136] on button "ok" at bounding box center [312, 136] width 22 height 12
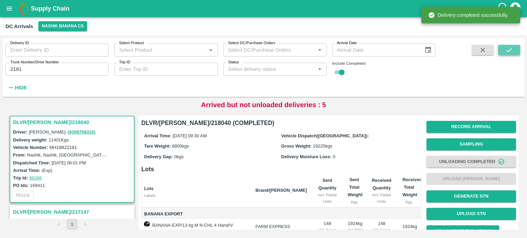
click at [510, 50] on icon "submit" at bounding box center [509, 50] width 5 height 4
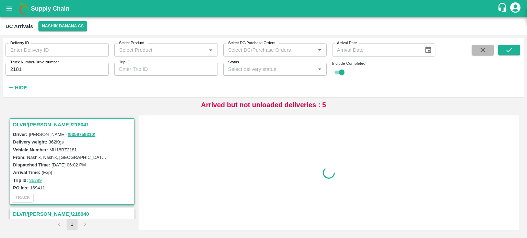
click at [479, 50] on icon "button" at bounding box center [483, 50] width 8 height 8
checkbox input "false"
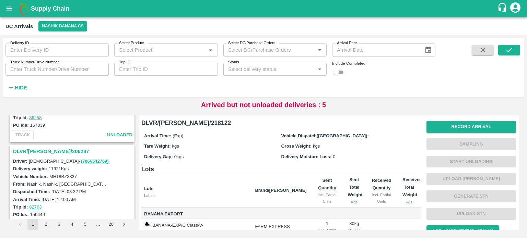
scroll to position [1677, 0]
click at [45, 147] on h3 "DLVR/[PERSON_NAME]/206287" at bounding box center [73, 151] width 120 height 9
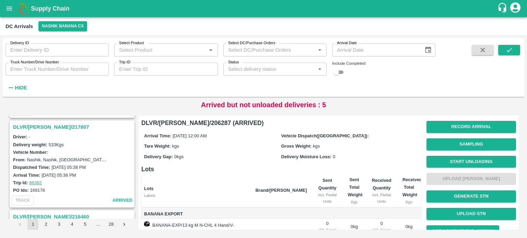
scroll to position [1232, 0]
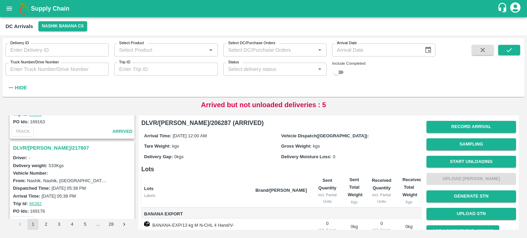
click at [49, 144] on h3 "DLVR/[PERSON_NAME]/217807" at bounding box center [73, 148] width 120 height 9
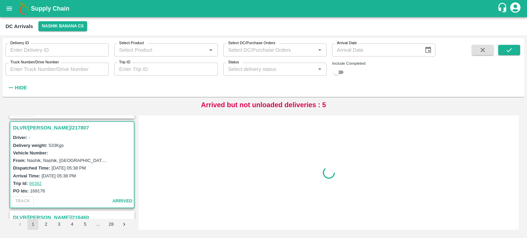
scroll to position [1253, 0]
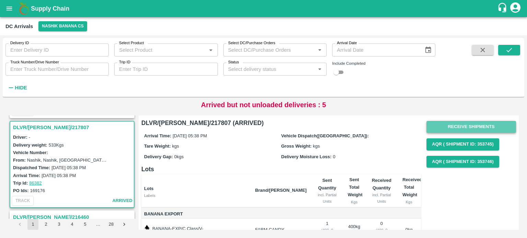
click at [467, 129] on button "Receive Shipments" at bounding box center [472, 127] width 90 height 12
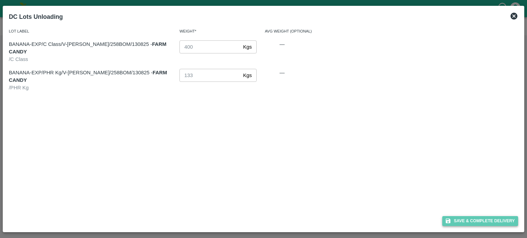
click at [476, 222] on button "Save & Complete Delivery" at bounding box center [480, 222] width 76 height 10
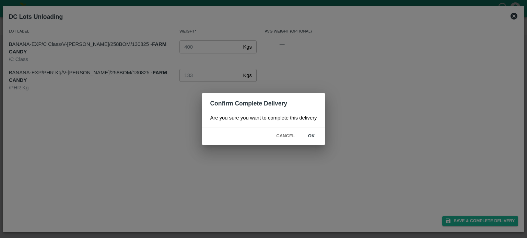
click at [311, 136] on button "ok" at bounding box center [312, 136] width 22 height 12
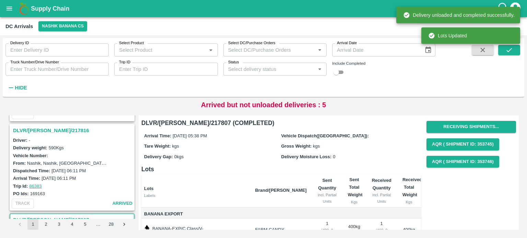
scroll to position [1157, 0]
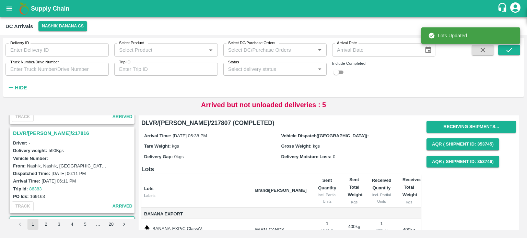
click at [55, 129] on h3 "DLVR/[PERSON_NAME]/217816" at bounding box center [73, 133] width 120 height 9
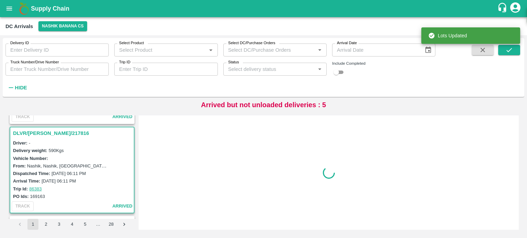
scroll to position [1164, 0]
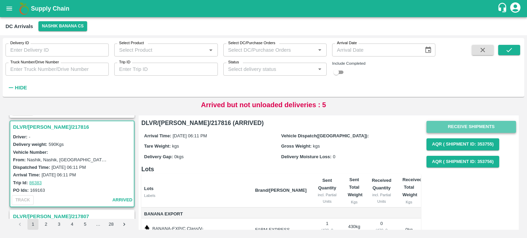
click at [471, 123] on button "Receive Shipments" at bounding box center [472, 127] width 90 height 12
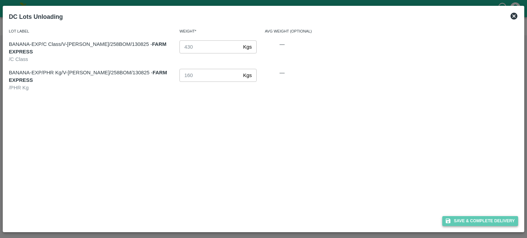
click at [479, 219] on button "Save & Complete Delivery" at bounding box center [480, 222] width 76 height 10
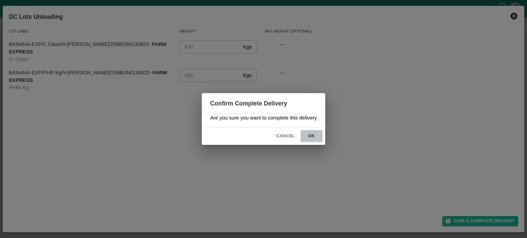
click at [312, 137] on button "ok" at bounding box center [312, 136] width 22 height 12
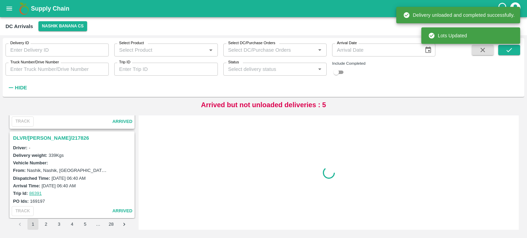
scroll to position [1054, 0]
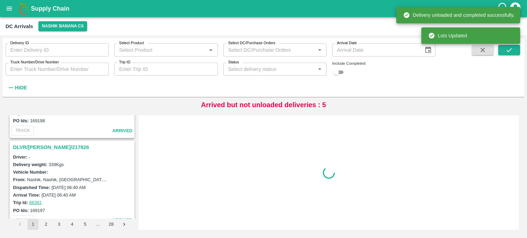
click at [53, 143] on h3 "DLVR/[PERSON_NAME]/217826" at bounding box center [73, 147] width 120 height 9
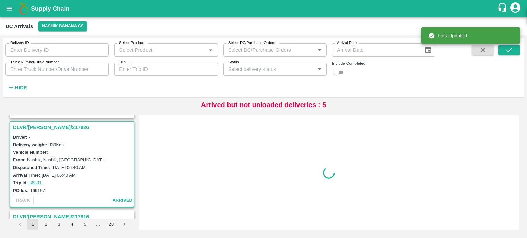
scroll to position [1074, 0]
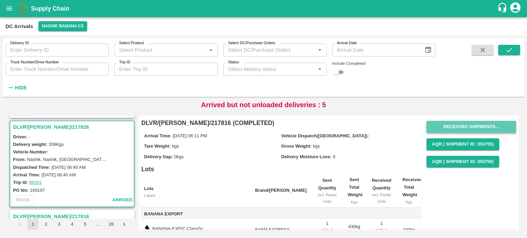
click at [465, 126] on button "Receiving Shipments..." at bounding box center [472, 127] width 90 height 12
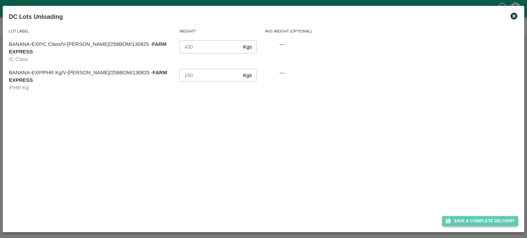
click at [474, 221] on button "Save & Complete Delivery" at bounding box center [480, 222] width 76 height 10
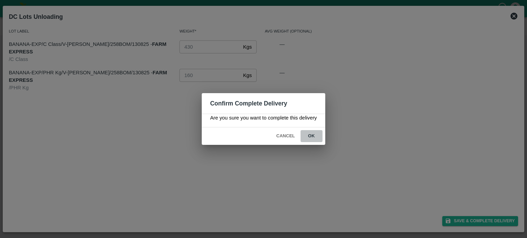
click at [309, 135] on button "ok" at bounding box center [312, 136] width 22 height 12
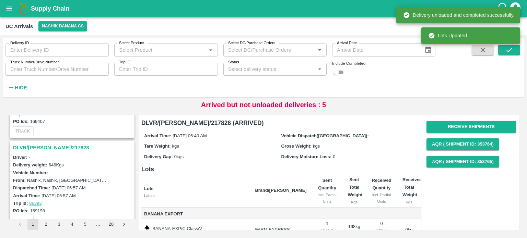
scroll to position [962, 0]
click at [44, 145] on h3 "DLVR/[PERSON_NAME]/217828" at bounding box center [73, 149] width 120 height 9
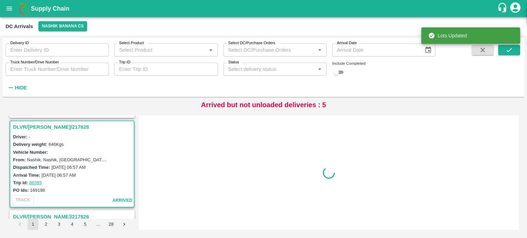
scroll to position [985, 0]
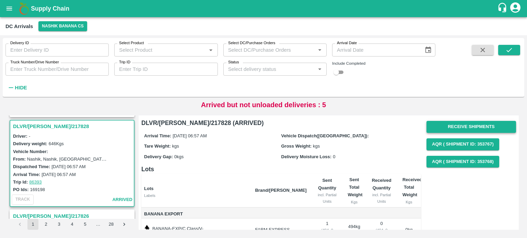
click at [465, 124] on button "Receive Shipments" at bounding box center [472, 127] width 90 height 12
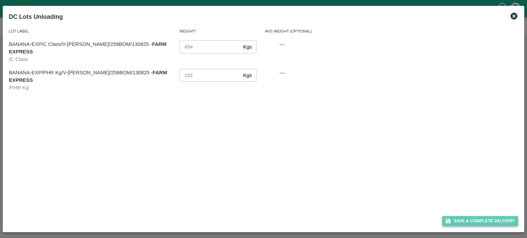
click at [479, 218] on button "Save & Complete Delivery" at bounding box center [480, 222] width 76 height 10
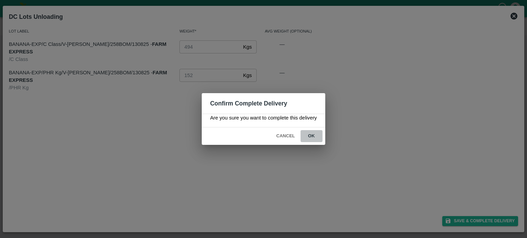
click at [313, 136] on button "ok" at bounding box center [312, 136] width 22 height 12
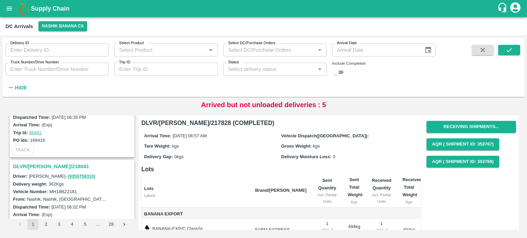
scroll to position [765, 0]
click at [509, 53] on icon "submit" at bounding box center [509, 50] width 8 height 8
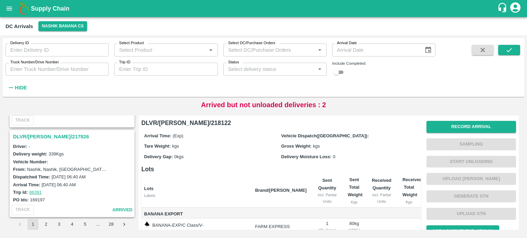
scroll to position [974, 0]
click at [46, 133] on h3 "DLVR/[PERSON_NAME]/217826" at bounding box center [73, 137] width 120 height 9
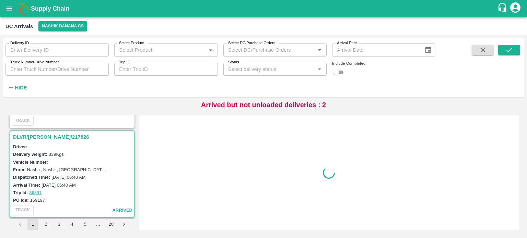
scroll to position [985, 0]
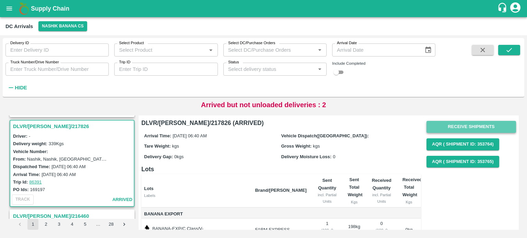
click at [465, 126] on button "Receive Shipments" at bounding box center [472, 127] width 90 height 12
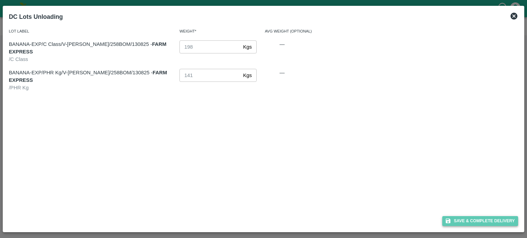
click at [476, 222] on button "Save & Complete Delivery" at bounding box center [480, 222] width 76 height 10
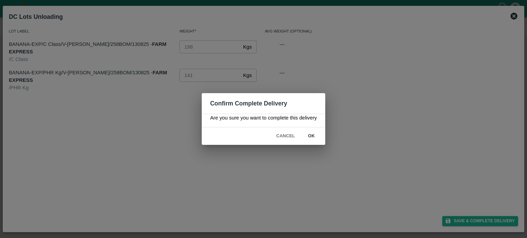
click at [313, 132] on button "ok" at bounding box center [312, 136] width 22 height 12
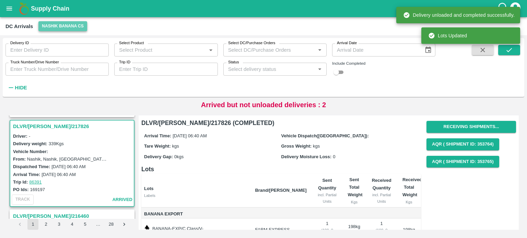
click at [53, 25] on button "Nashik Banana CS" at bounding box center [62, 26] width 49 height 10
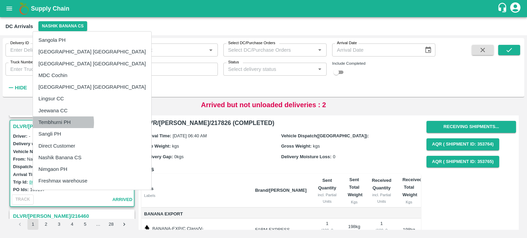
click at [58, 123] on li "Tembhurni PH" at bounding box center [92, 123] width 118 height 12
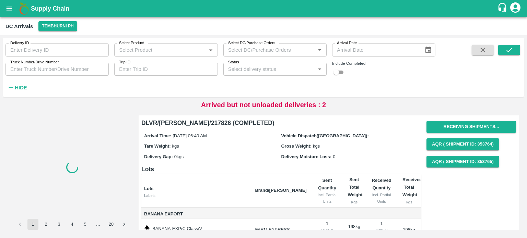
scroll to position [0, 0]
